Goal: Task Accomplishment & Management: Manage account settings

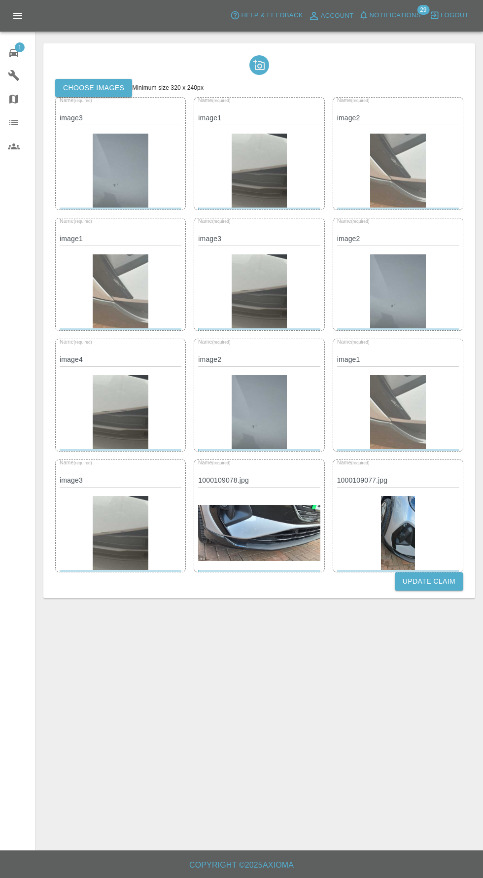
scroll to position [70, 0]
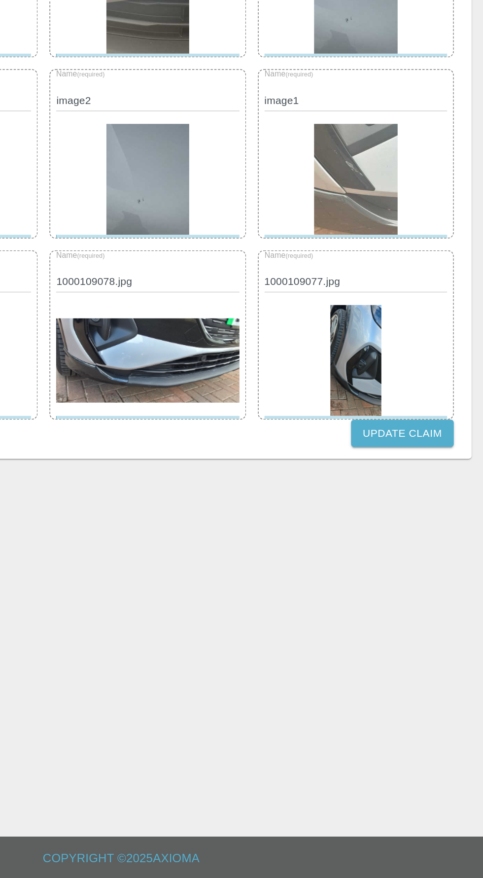
click at [266, 505] on img at bounding box center [259, 533] width 122 height 56
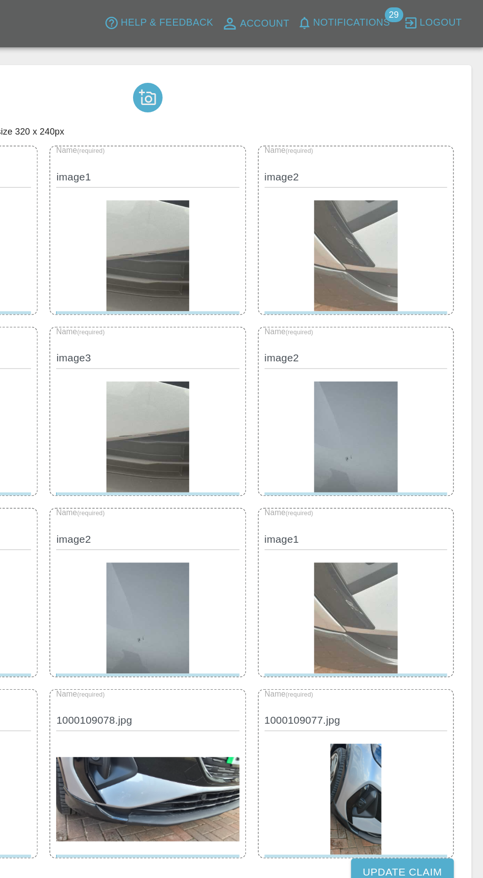
scroll to position [0, 0]
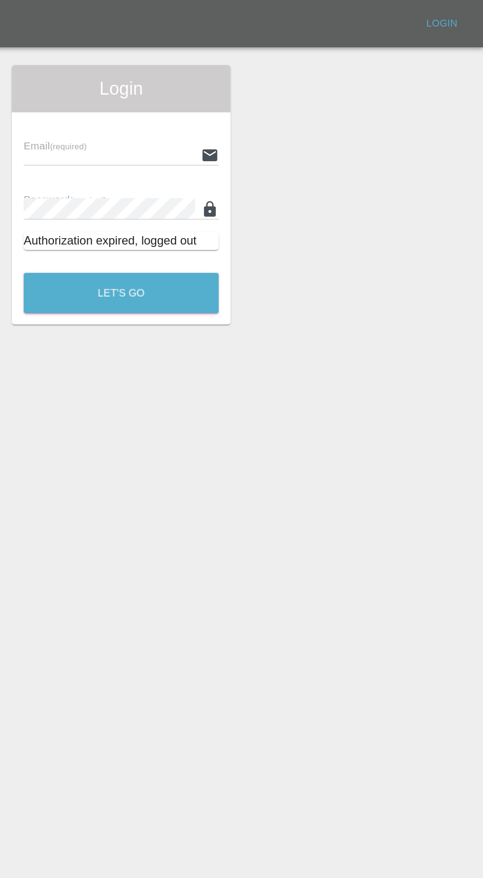
click at [252, 100] on input "text" at bounding box center [233, 103] width 114 height 14
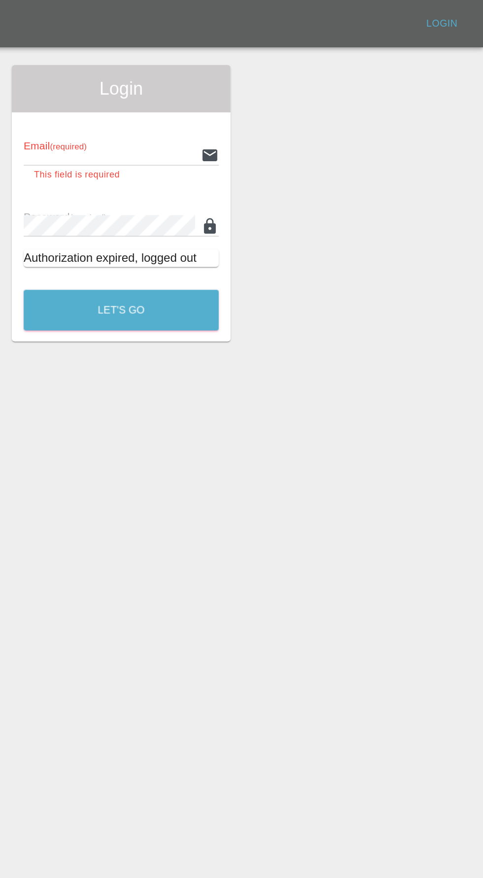
type input "info@darkknightbodyworks.co.uk"
click at [176, 193] on button "Let's Go" at bounding box center [241, 206] width 130 height 27
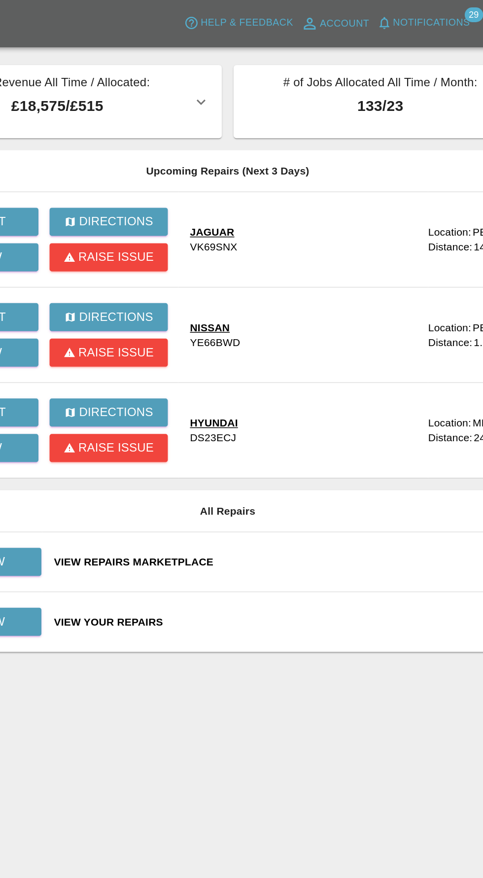
click at [317, 482] on main "Total Revenue All Time / Allocated: £18,575 / £515 Dark Knight Bodyworks : £18,…" at bounding box center [241, 425] width 483 height 850
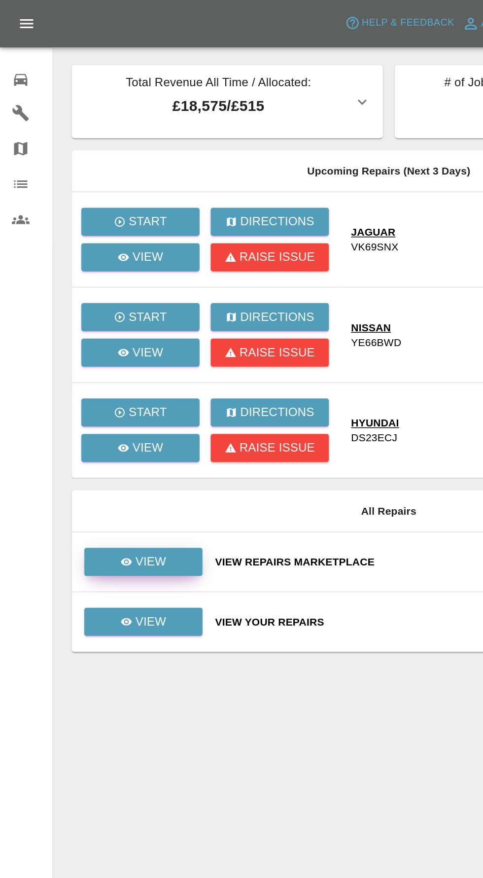
click at [117, 374] on link "View" at bounding box center [95, 374] width 79 height 19
click at [109, 420] on link "View" at bounding box center [95, 414] width 79 height 19
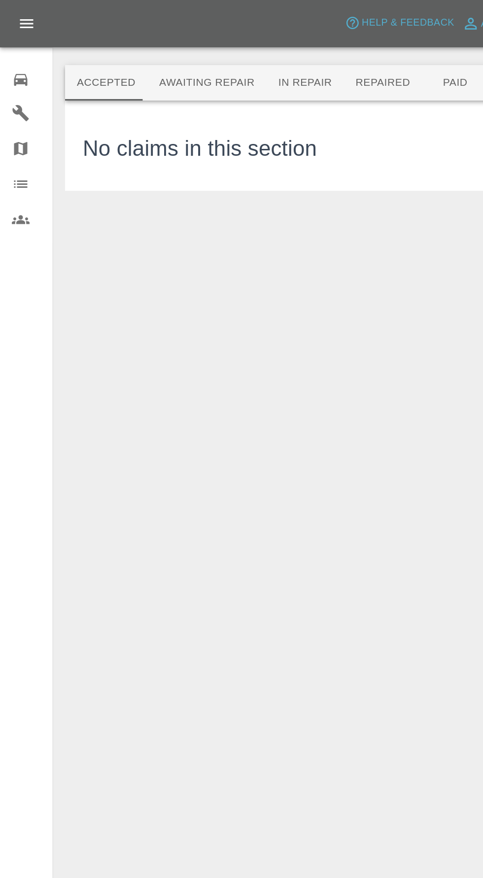
click at [132, 67] on button "Awaiting Repair" at bounding box center [137, 55] width 79 height 24
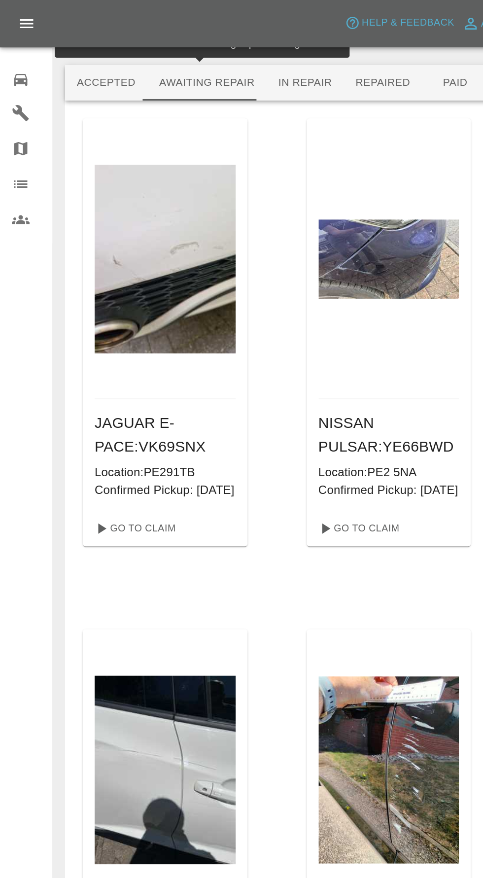
click at [205, 57] on button "In Repair" at bounding box center [204, 55] width 52 height 24
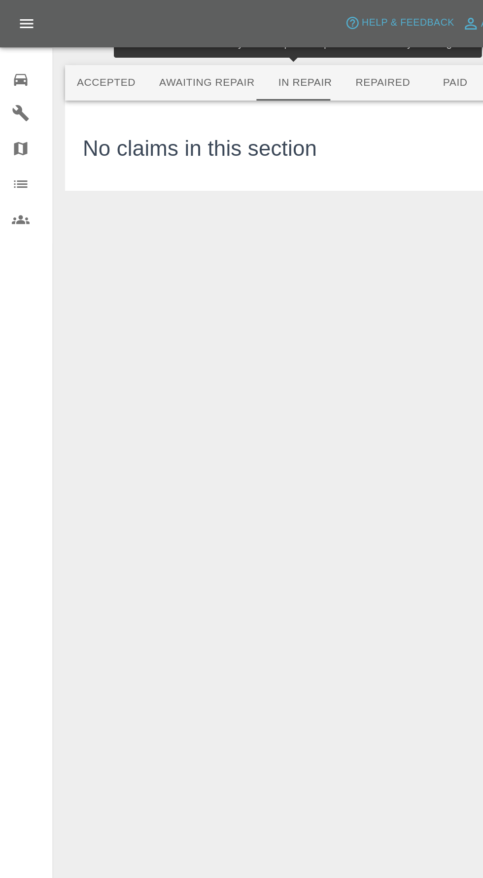
click at [251, 55] on button "Repaired" at bounding box center [255, 55] width 52 height 24
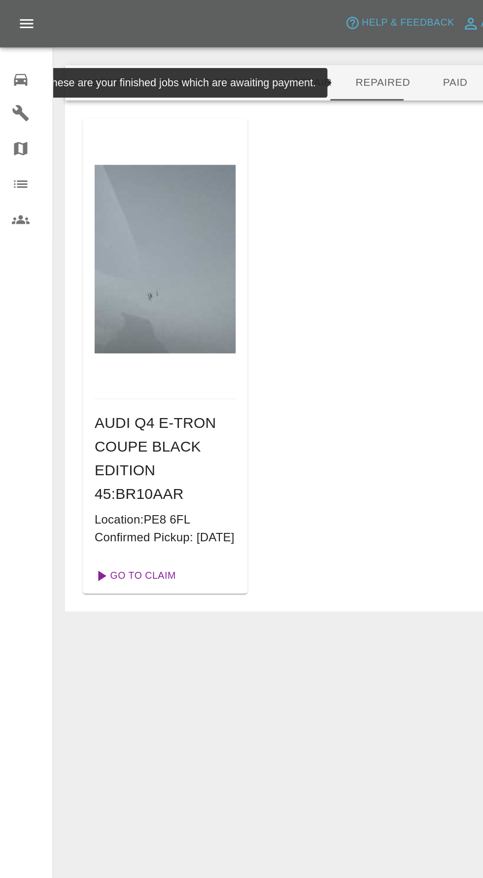
click at [98, 392] on link "Go To Claim" at bounding box center [89, 384] width 61 height 16
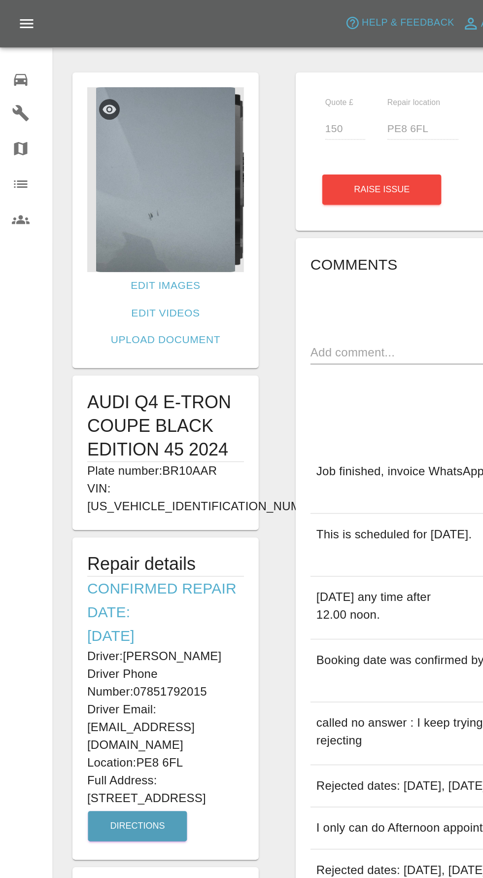
click at [124, 142] on img at bounding box center [110, 119] width 105 height 123
